Goal: Task Accomplishment & Management: Use online tool/utility

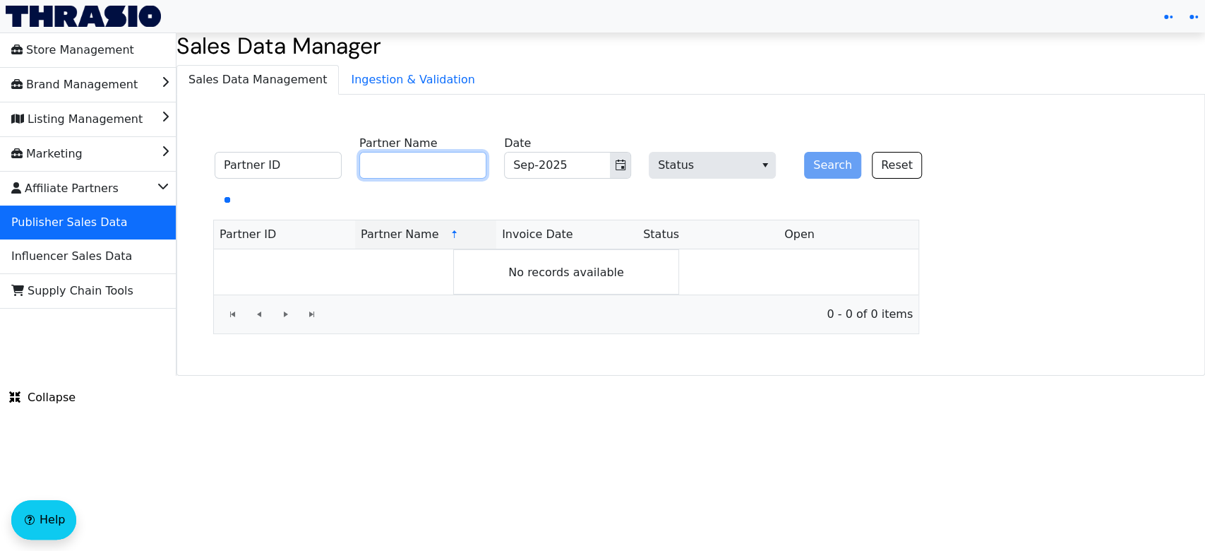
click at [449, 169] on input "Partner Name" at bounding box center [422, 165] width 127 height 27
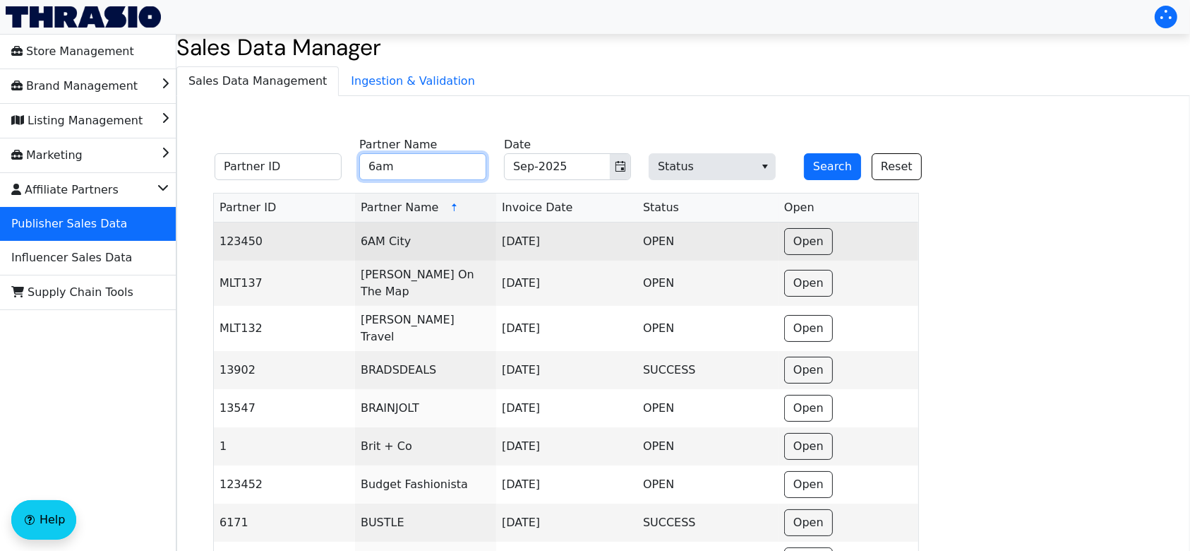
type input "6am"
click at [416, 235] on td "6AM City" at bounding box center [425, 241] width 141 height 38
click at [813, 244] on span "Open" at bounding box center [808, 241] width 30 height 17
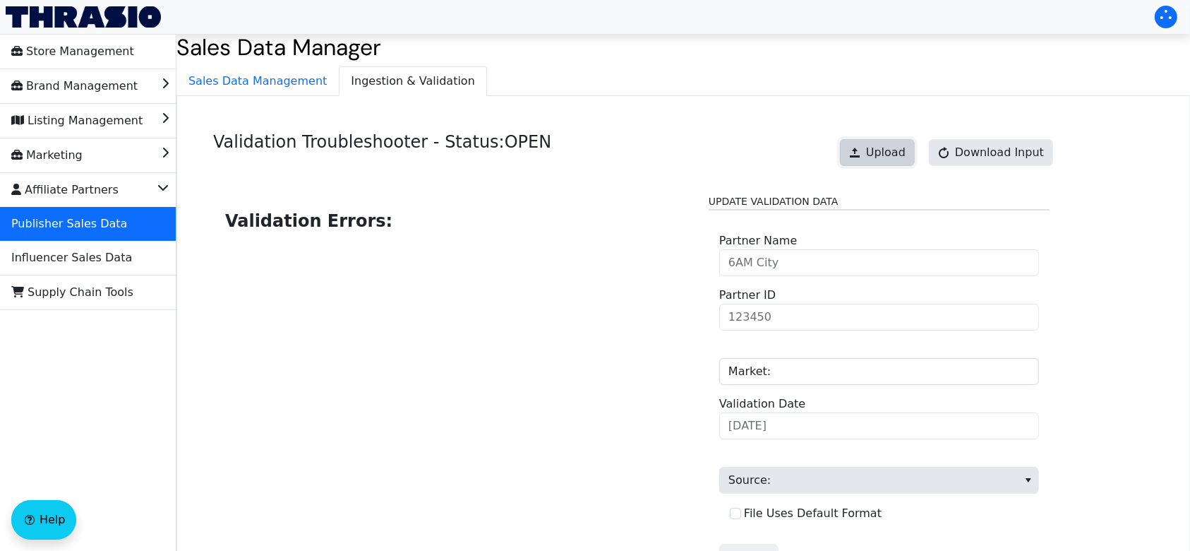
click at [861, 155] on span at bounding box center [854, 152] width 11 height 11
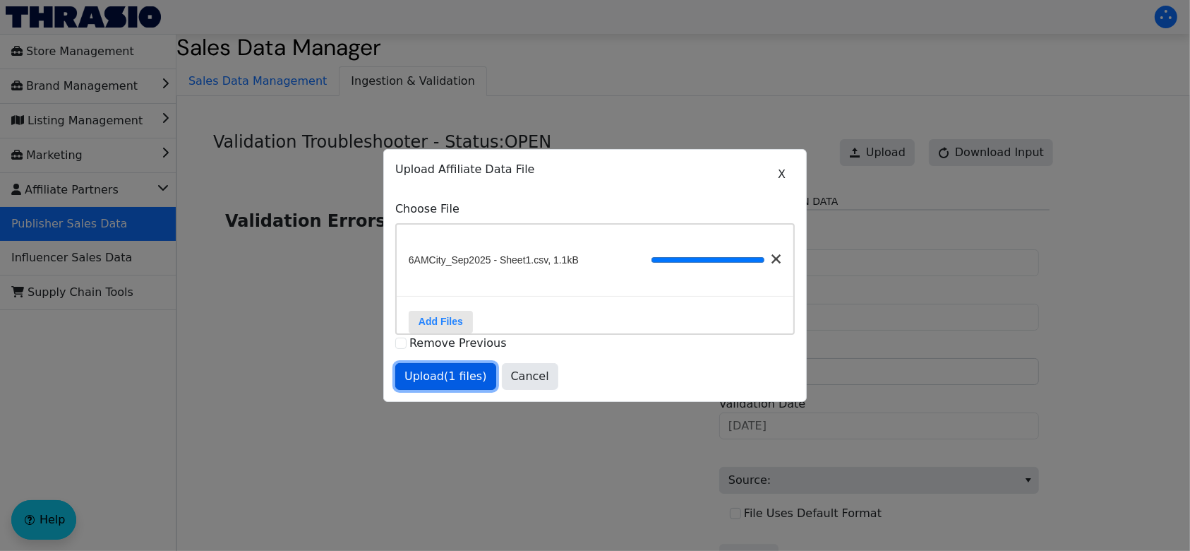
click at [458, 380] on span "Upload (1 files)" at bounding box center [445, 376] width 83 height 17
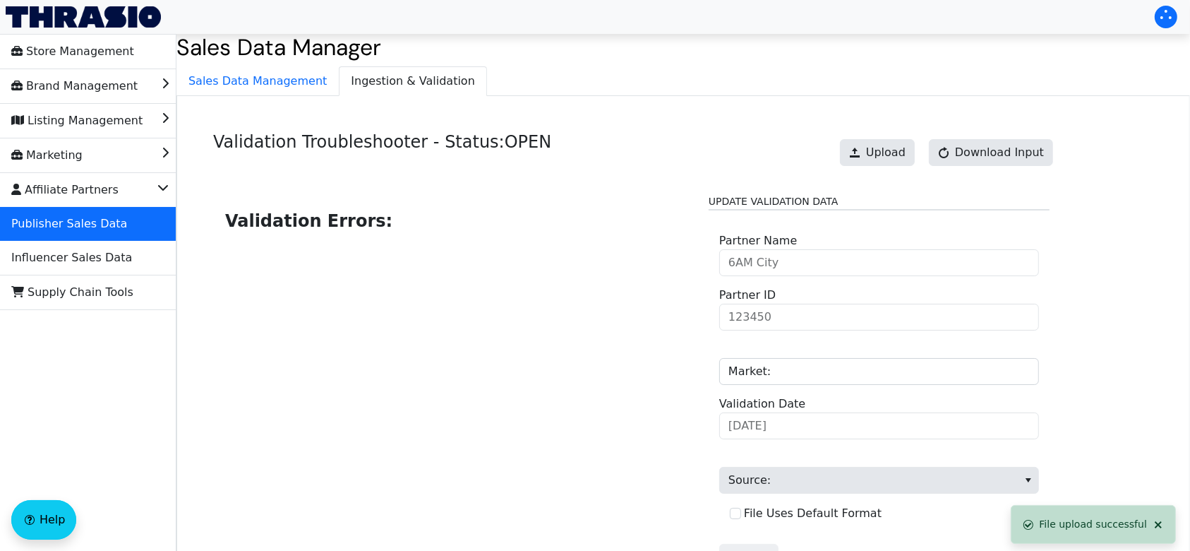
scroll to position [143, 0]
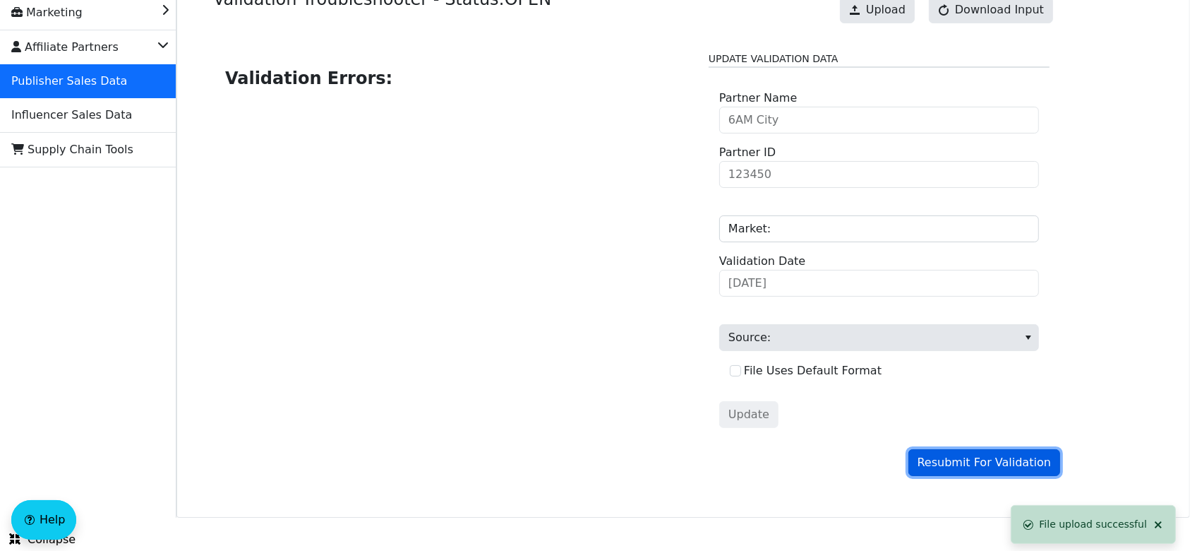
click at [949, 463] on span "Resubmit For Validation" at bounding box center [984, 462] width 133 height 17
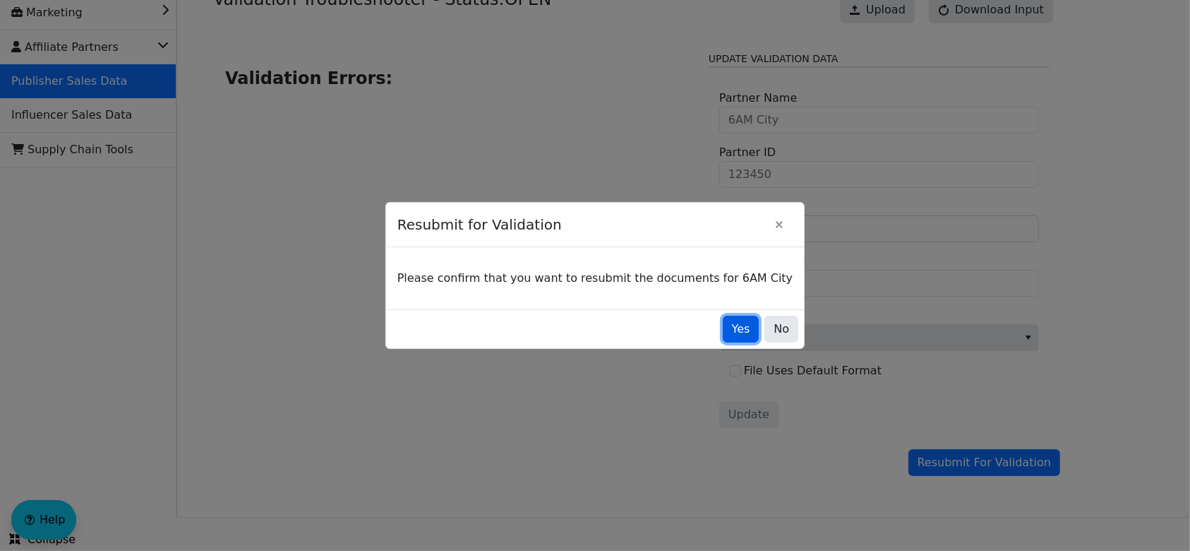
click at [732, 322] on span "Yes" at bounding box center [741, 328] width 18 height 17
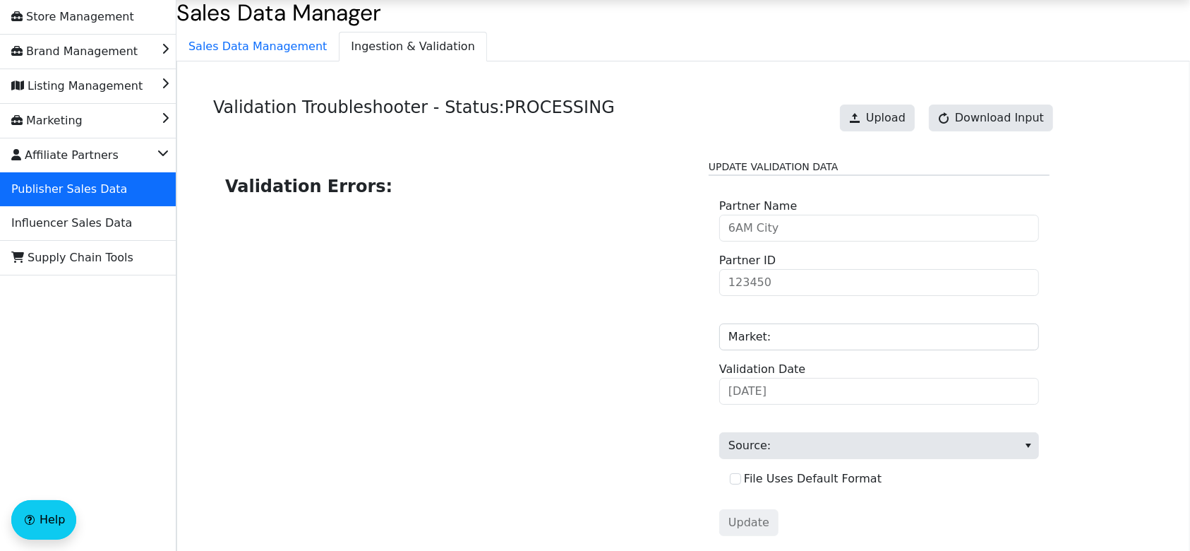
scroll to position [32, 0]
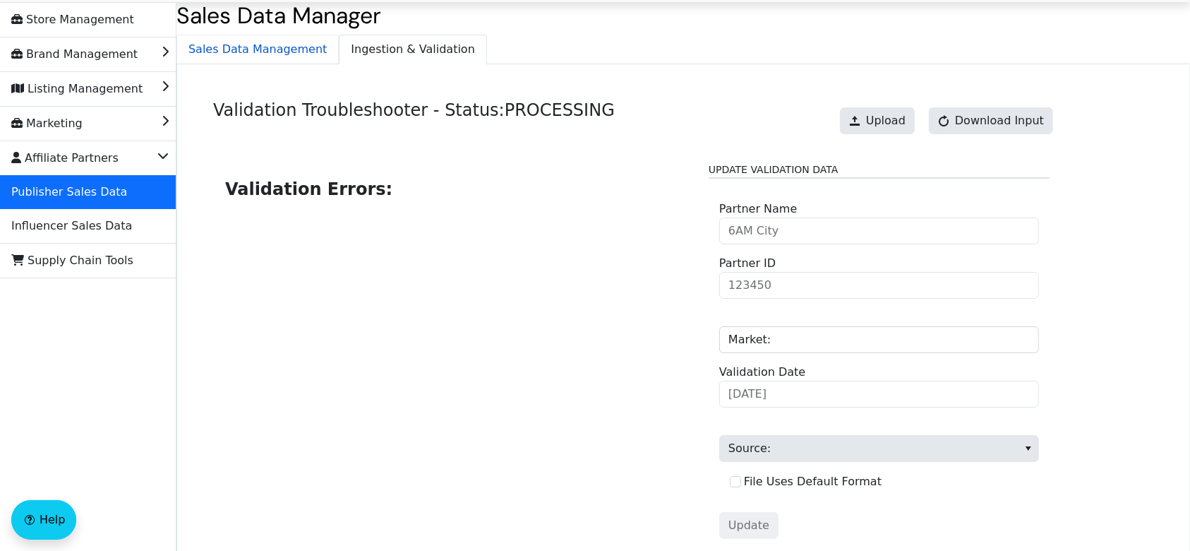
click at [282, 45] on span "Sales Data Management" at bounding box center [257, 49] width 161 height 28
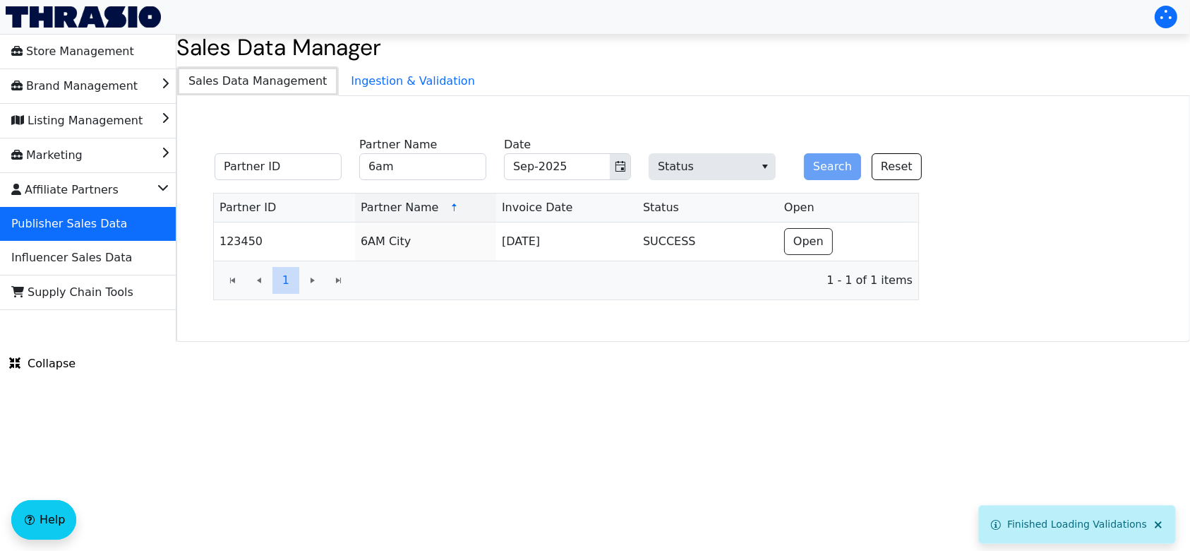
scroll to position [0, 0]
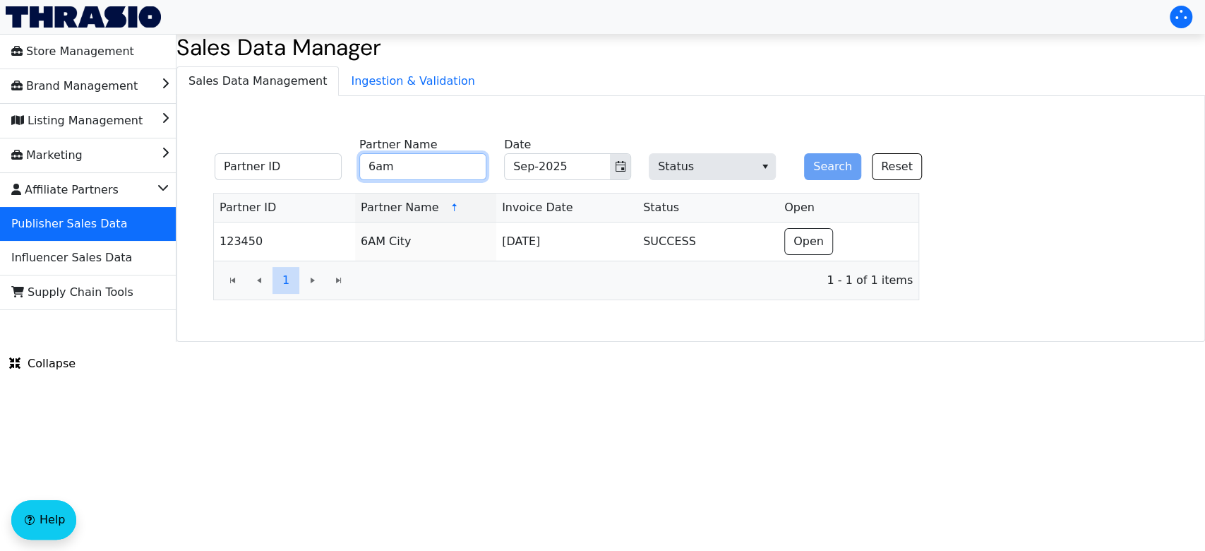
click at [418, 169] on input "6am" at bounding box center [422, 166] width 127 height 27
type input "6"
click at [832, 152] on div "Search Reset" at bounding box center [856, 158] width 127 height 44
click at [826, 162] on button "Search" at bounding box center [832, 166] width 57 height 27
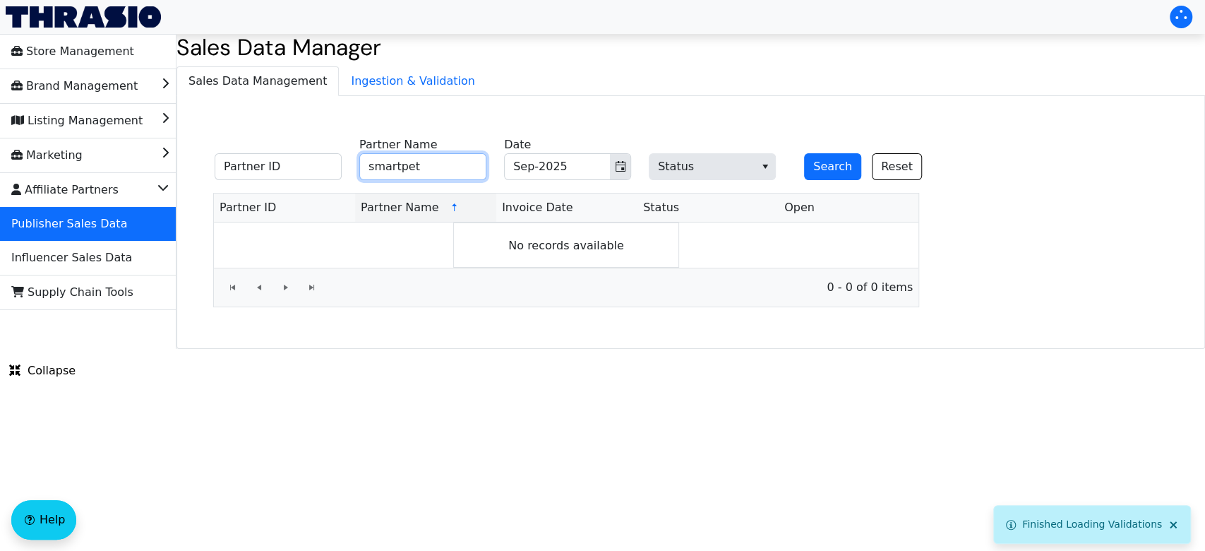
click at [421, 168] on input "smartpet" at bounding box center [422, 166] width 127 height 27
type input "smart"
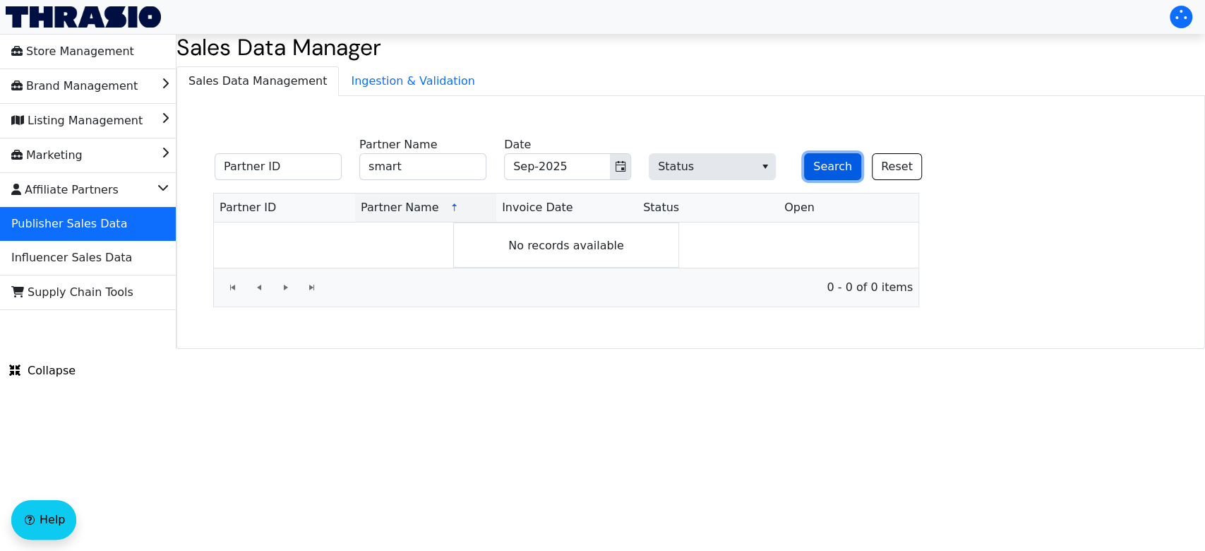
click at [845, 157] on button "Search" at bounding box center [832, 166] width 57 height 27
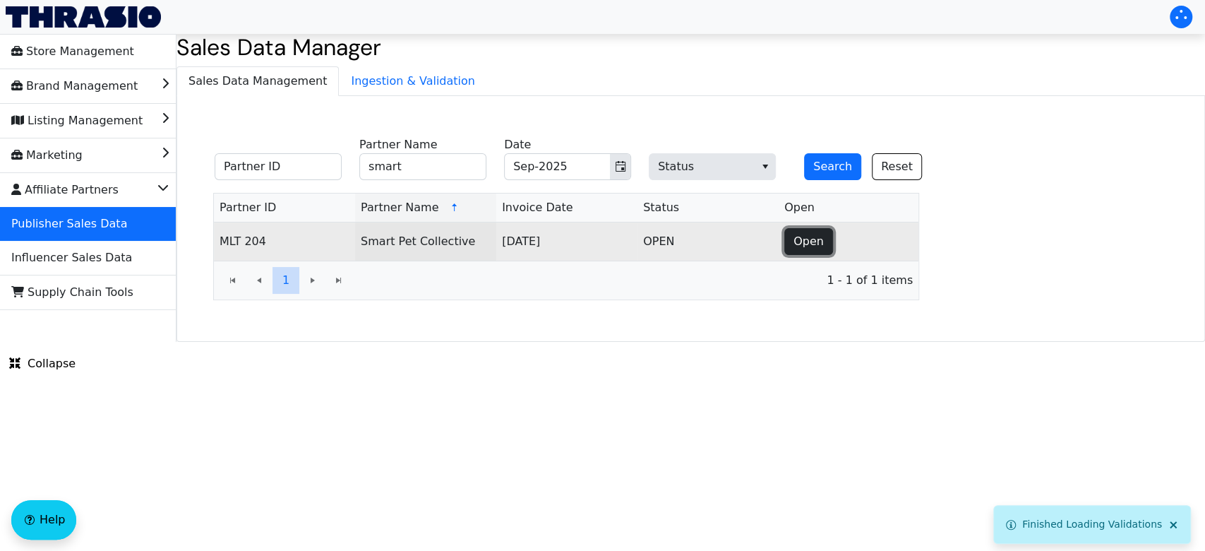
click at [809, 246] on span "Open" at bounding box center [808, 241] width 30 height 17
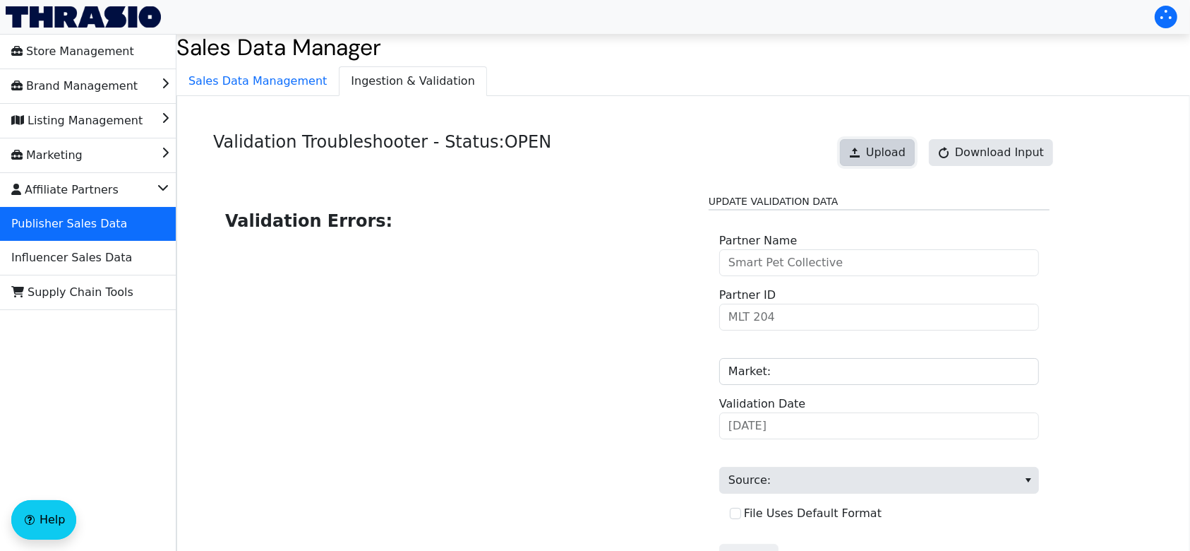
click at [906, 150] on span "Upload" at bounding box center [886, 152] width 40 height 17
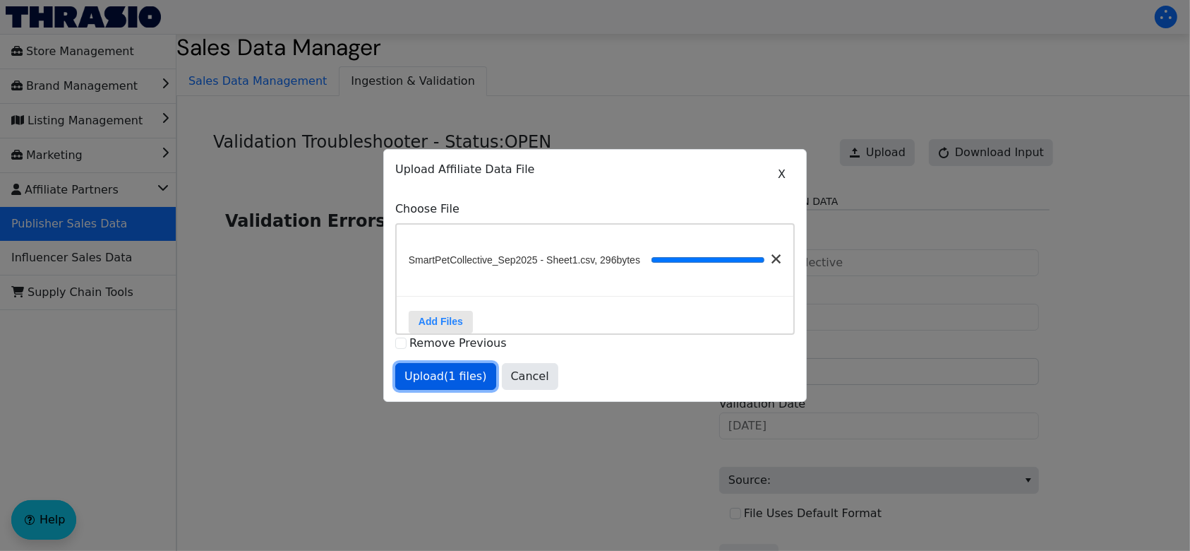
click at [447, 385] on span "Upload (1 files)" at bounding box center [445, 376] width 83 height 17
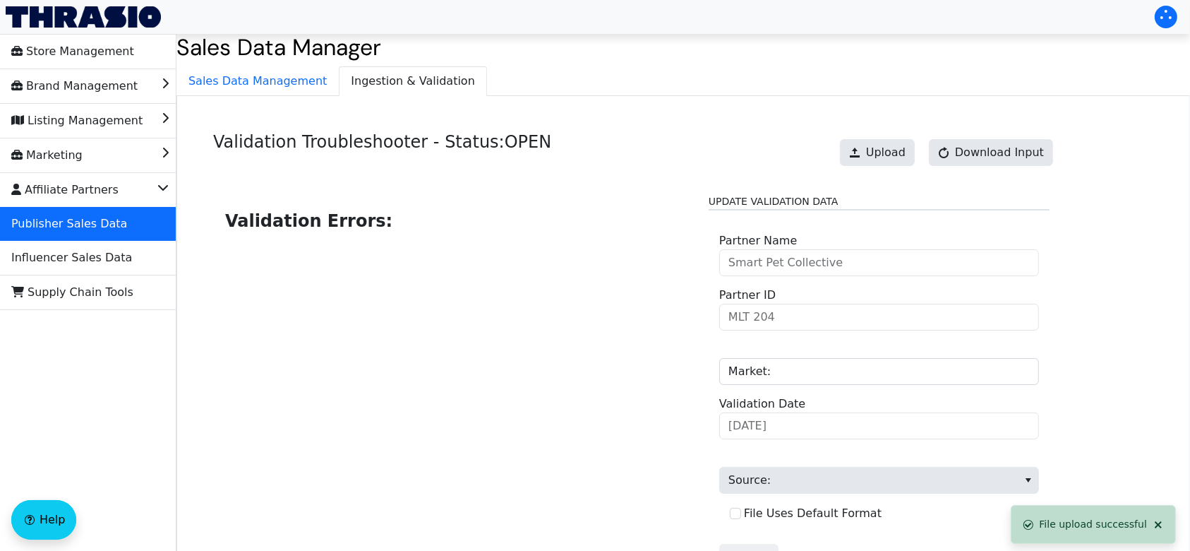
scroll to position [143, 0]
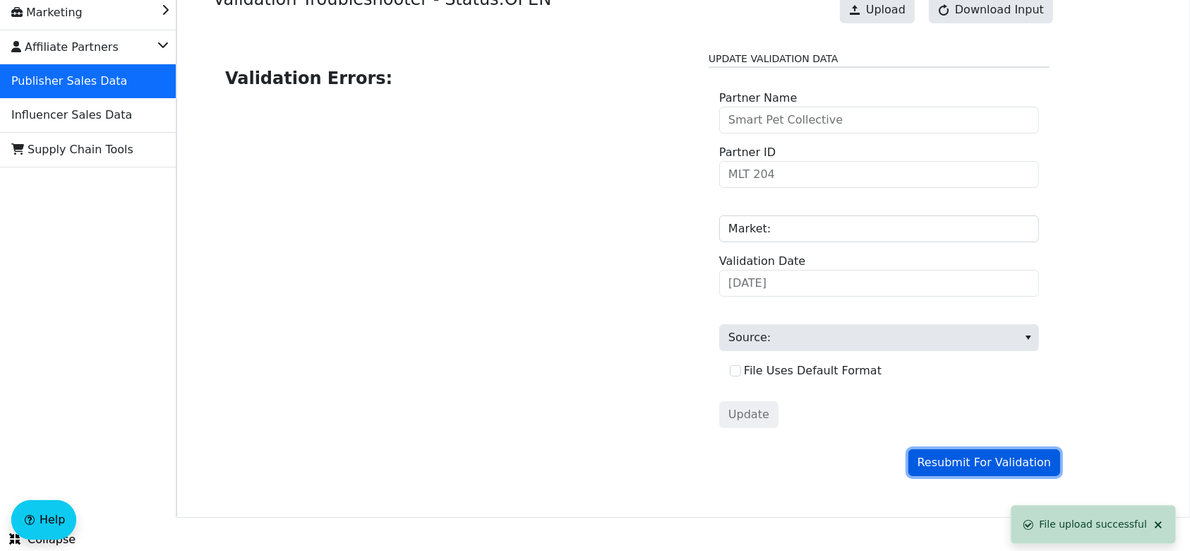
click at [973, 458] on span "Resubmit For Validation" at bounding box center [984, 462] width 133 height 17
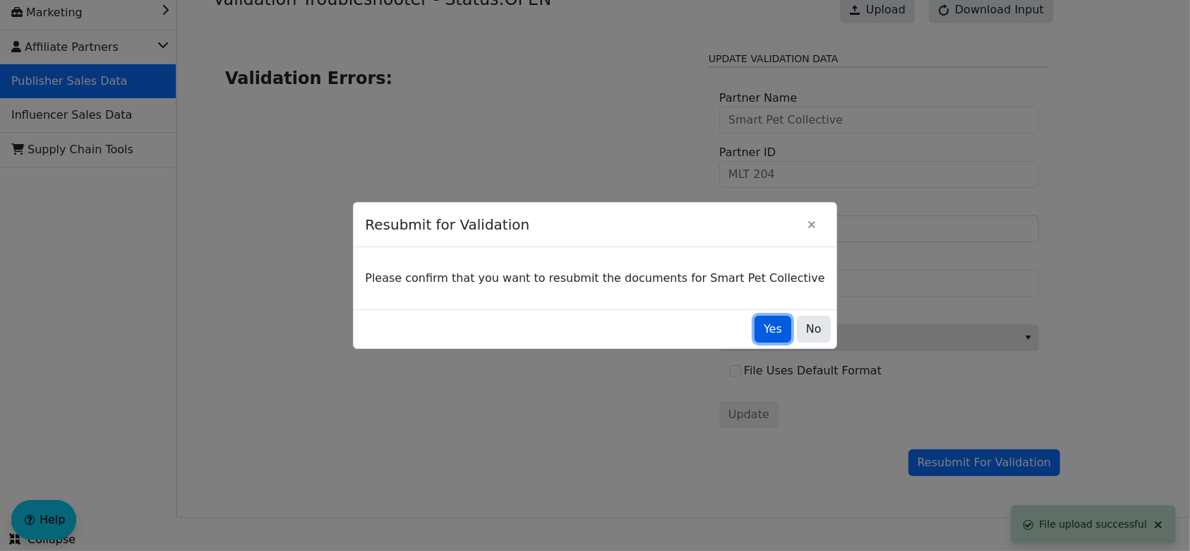
click at [764, 329] on span "Yes" at bounding box center [773, 328] width 18 height 17
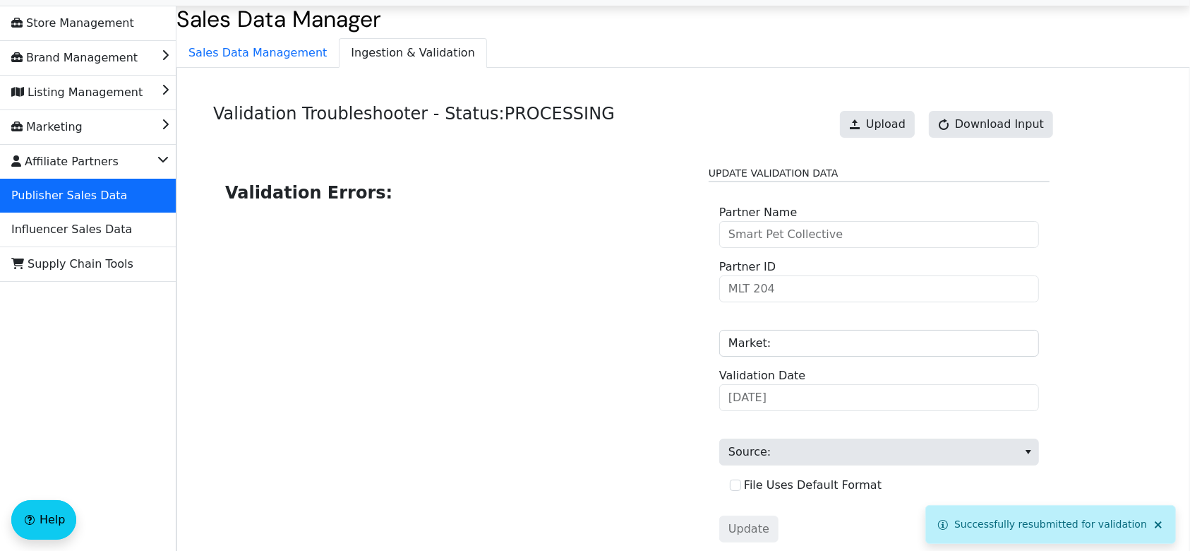
scroll to position [28, 0]
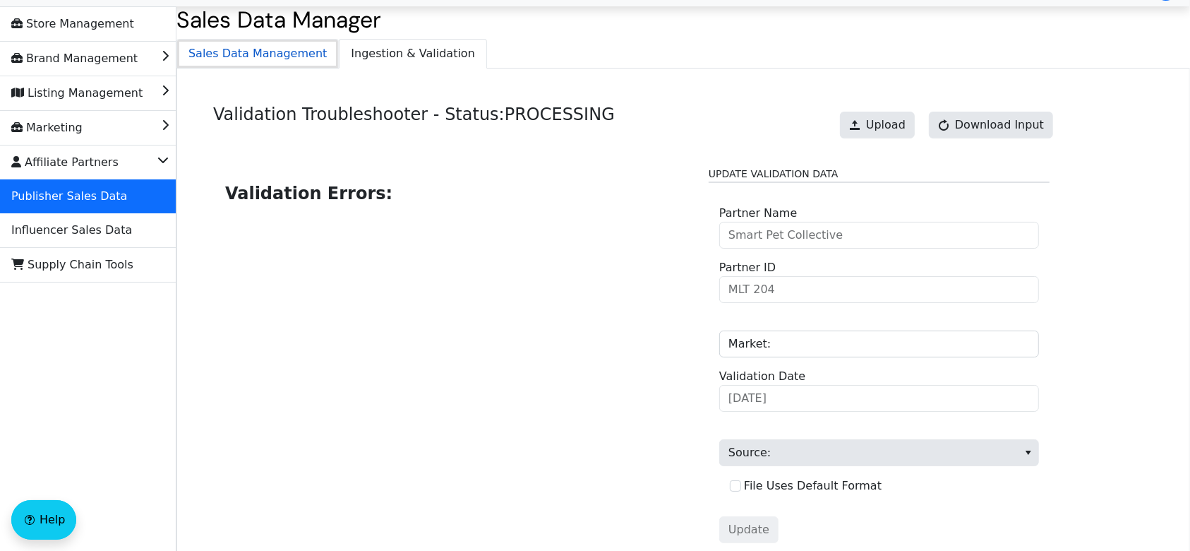
click at [299, 59] on span "Sales Data Management" at bounding box center [257, 54] width 161 height 28
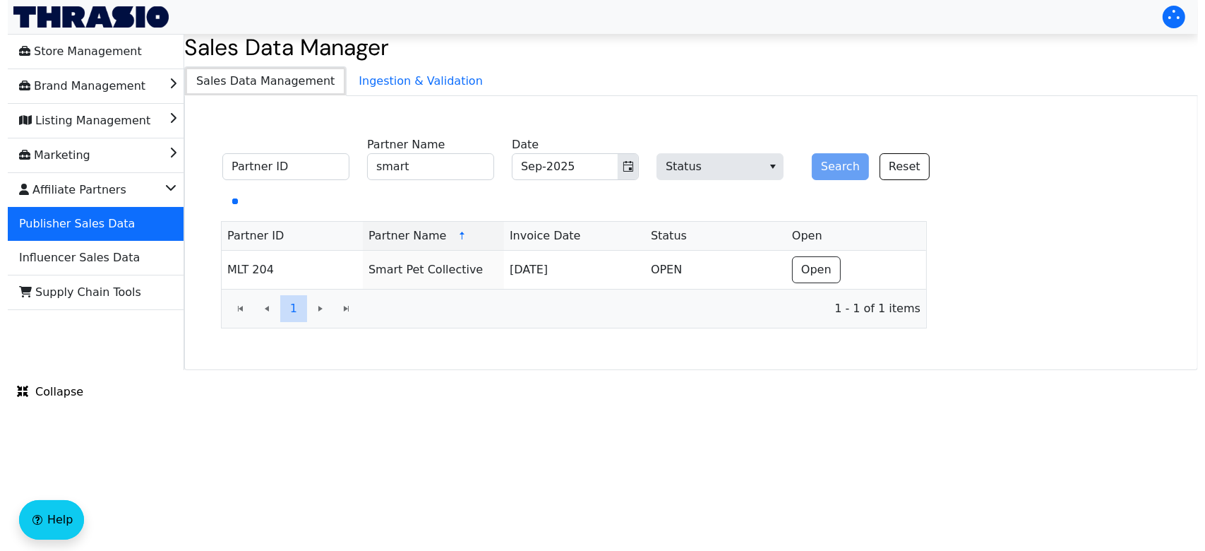
scroll to position [0, 0]
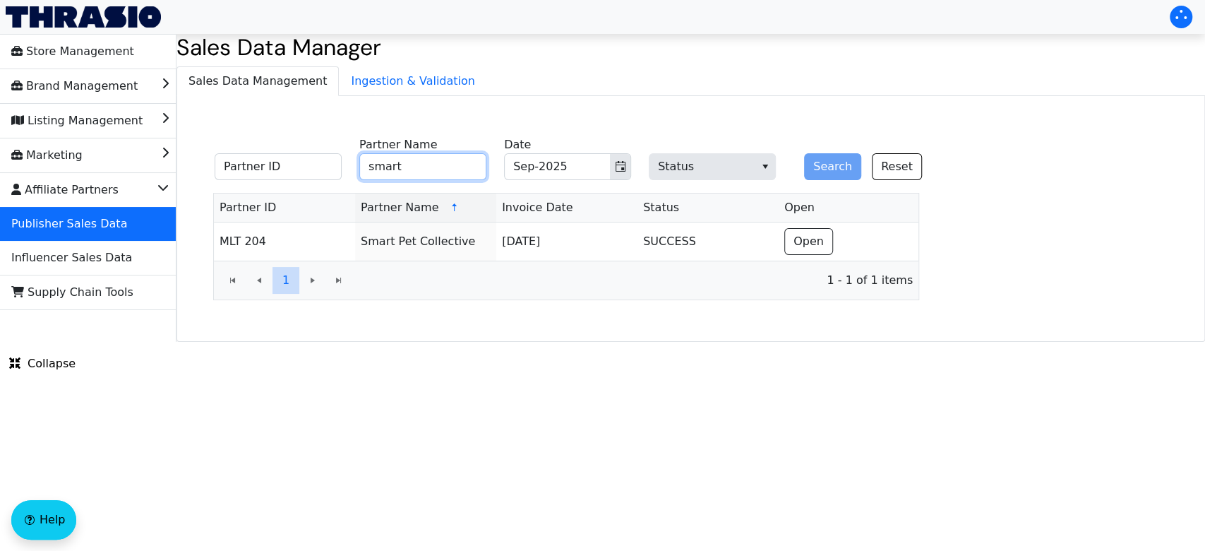
click at [454, 164] on input "smart" at bounding box center [422, 166] width 127 height 27
click at [621, 163] on icon "Toggle calendar" at bounding box center [620, 166] width 11 height 11
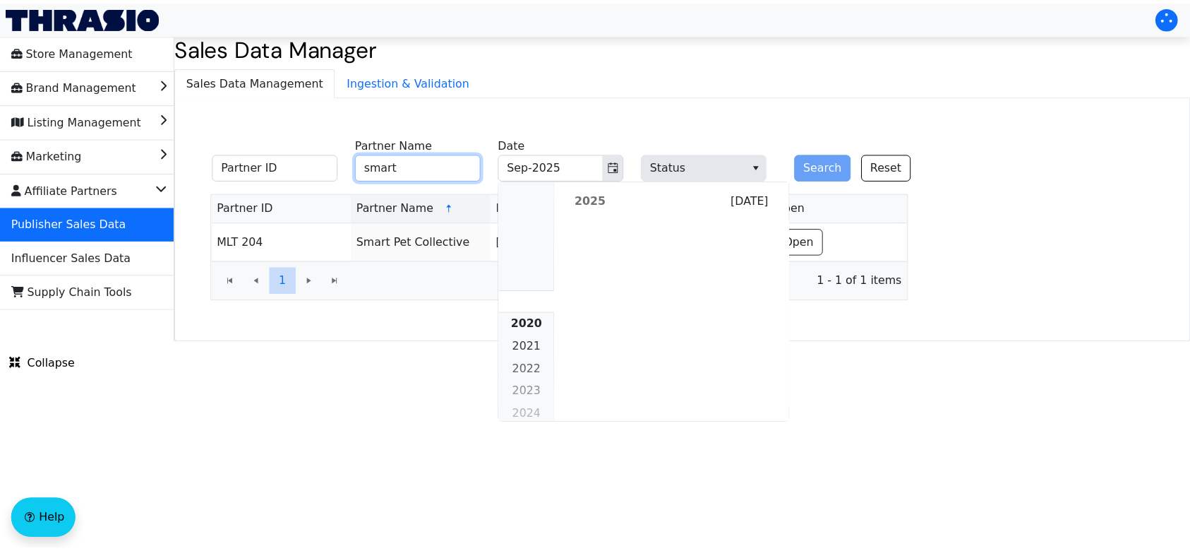
scroll to position [1288, 0]
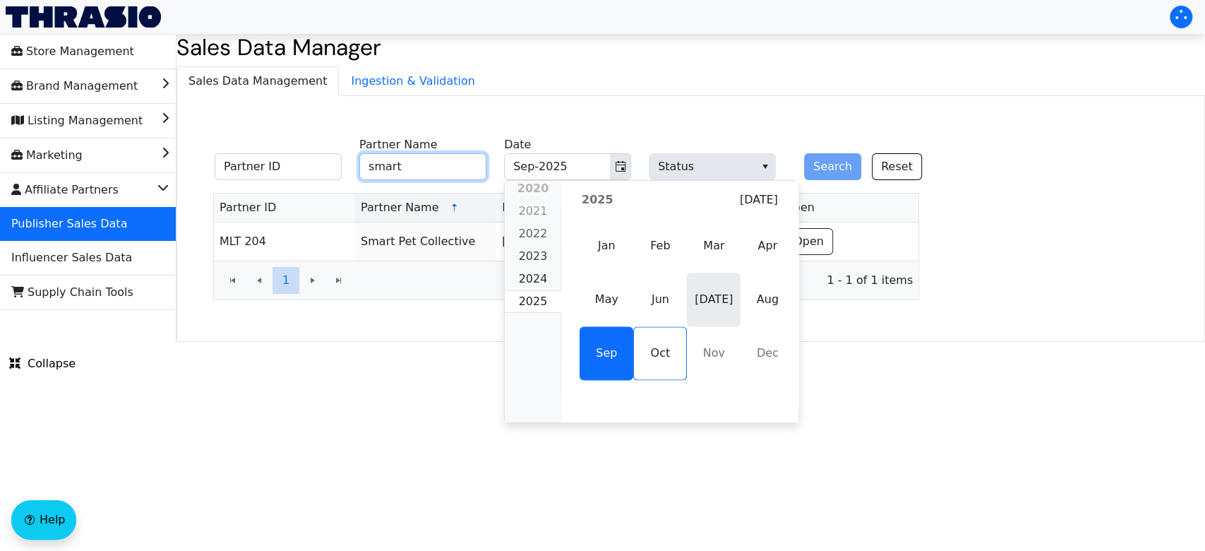
click at [733, 290] on span "[DATE]" at bounding box center [714, 299] width 54 height 54
type input "[DATE]-2025"
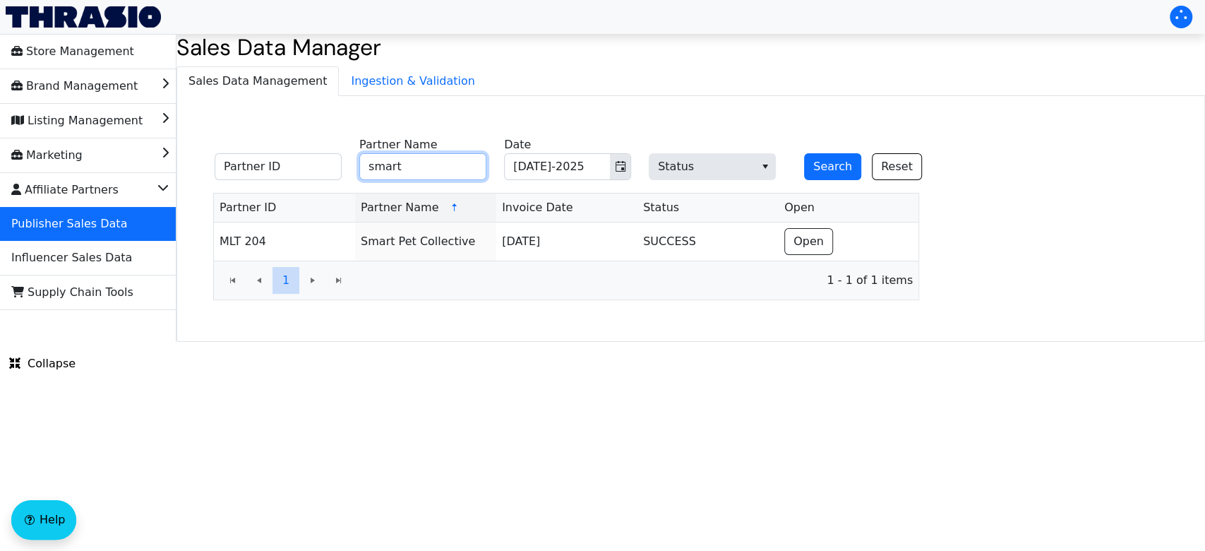
click at [469, 164] on input "smart" at bounding box center [422, 166] width 127 height 27
type input "s"
type input "money"
click at [808, 163] on button "Search" at bounding box center [832, 166] width 57 height 27
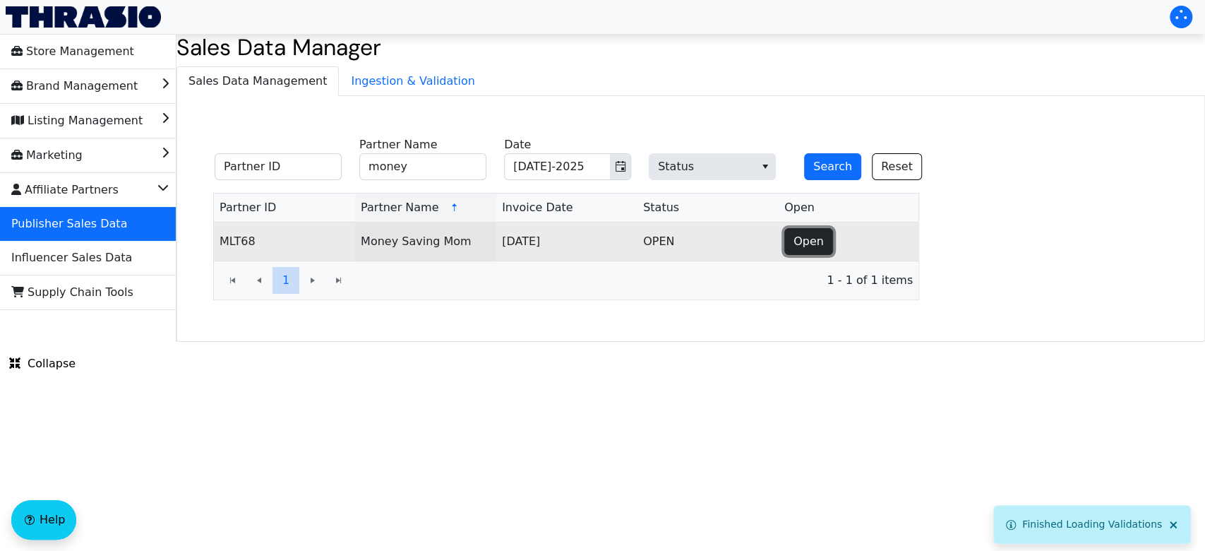
click at [808, 239] on span "Open" at bounding box center [808, 241] width 30 height 17
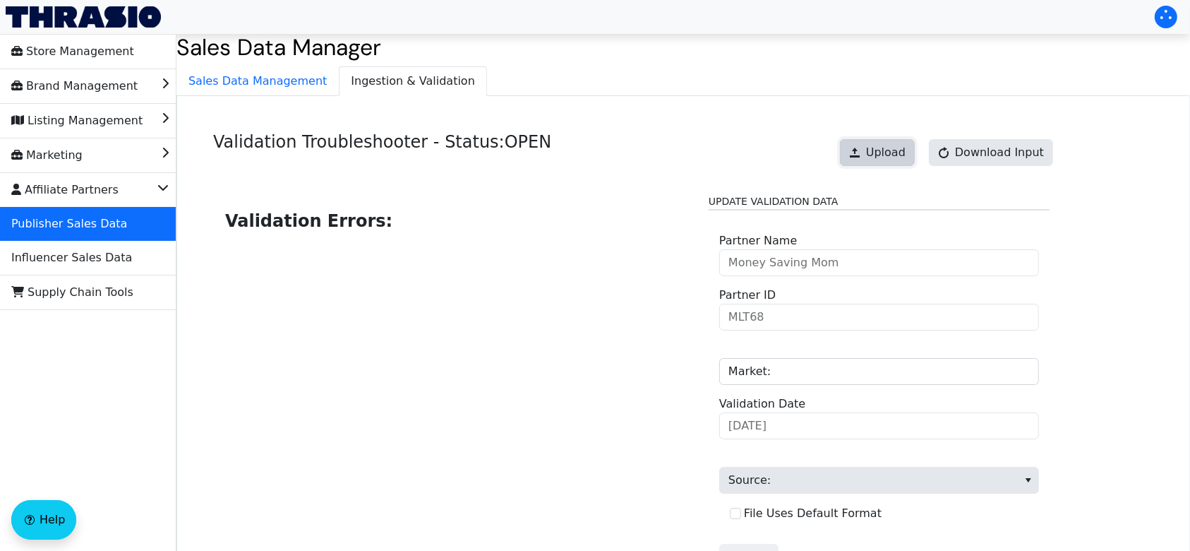
click at [861, 147] on span at bounding box center [854, 152] width 11 height 11
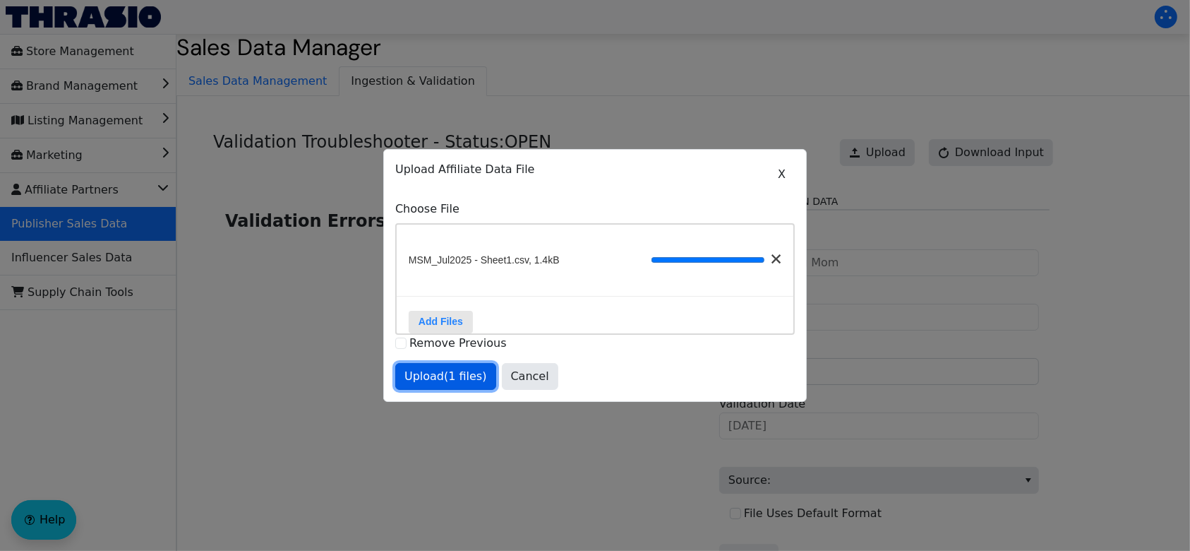
click at [451, 383] on span "Upload (1 files)" at bounding box center [445, 376] width 83 height 17
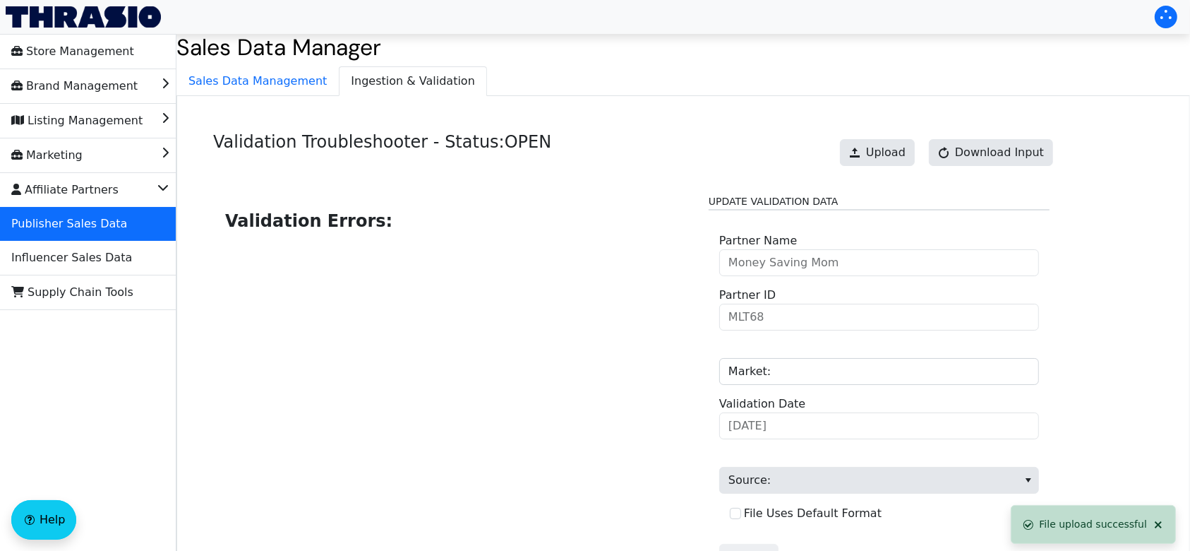
scroll to position [143, 0]
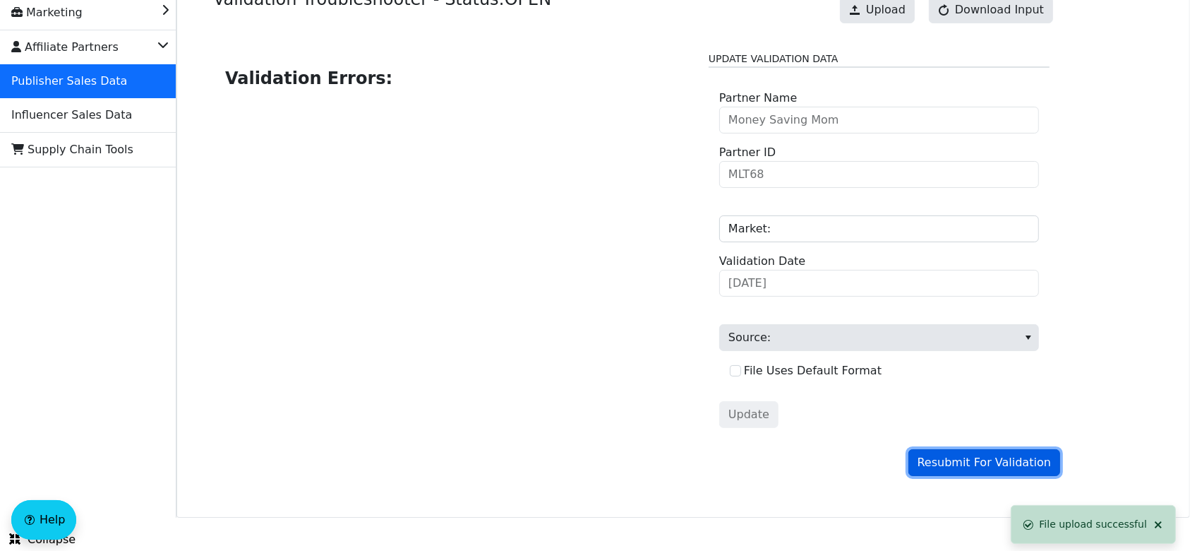
click at [969, 460] on span "Resubmit For Validation" at bounding box center [984, 462] width 133 height 17
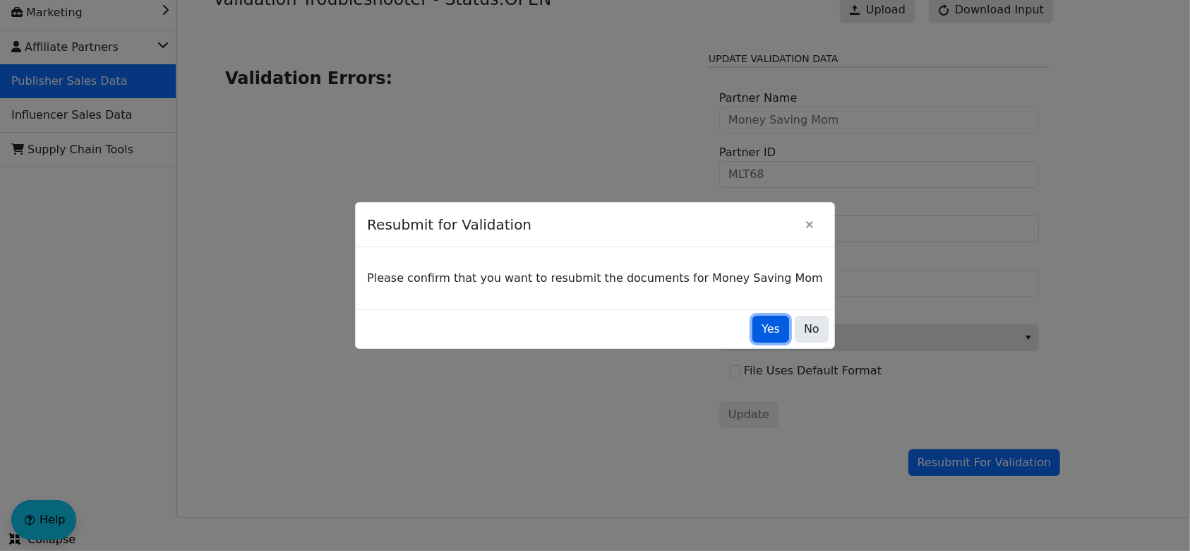
click at [762, 330] on span "Yes" at bounding box center [771, 328] width 18 height 17
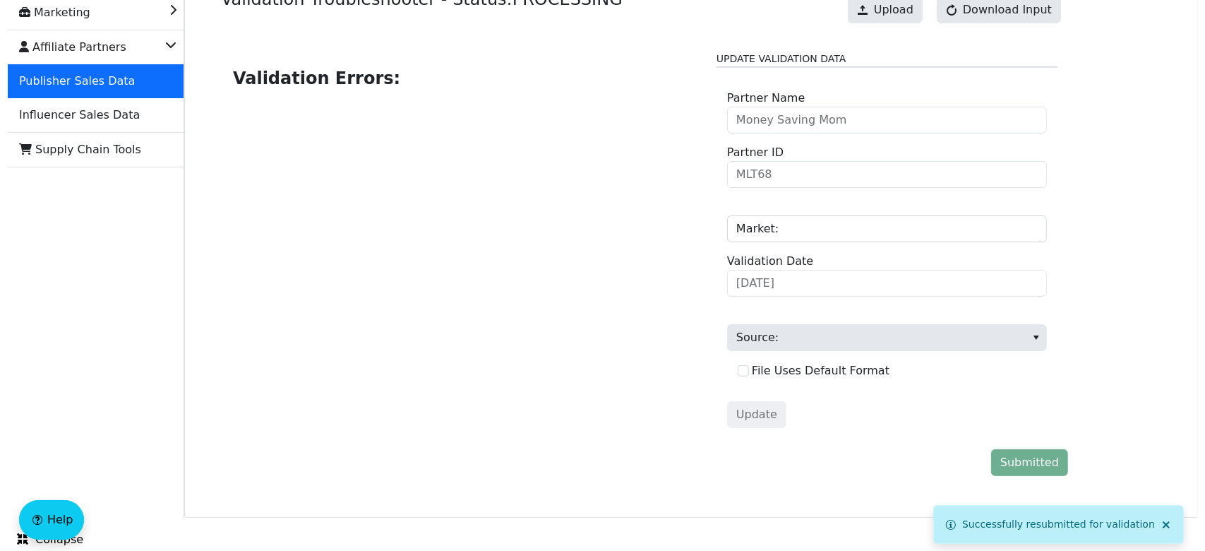
scroll to position [0, 0]
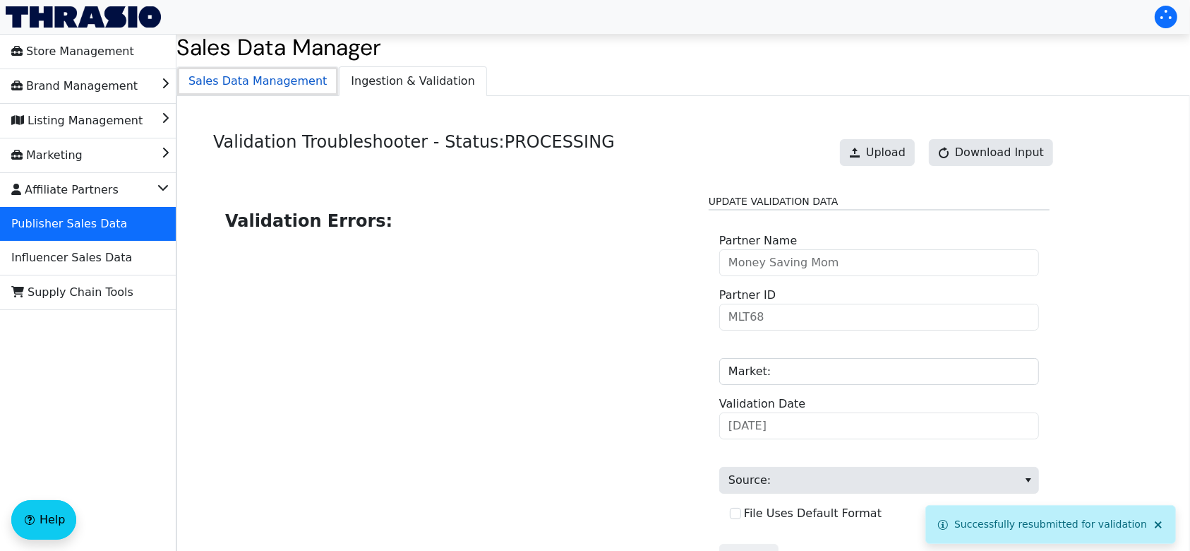
click at [272, 82] on span "Sales Data Management" at bounding box center [257, 81] width 161 height 28
